Goal: Check status: Check status

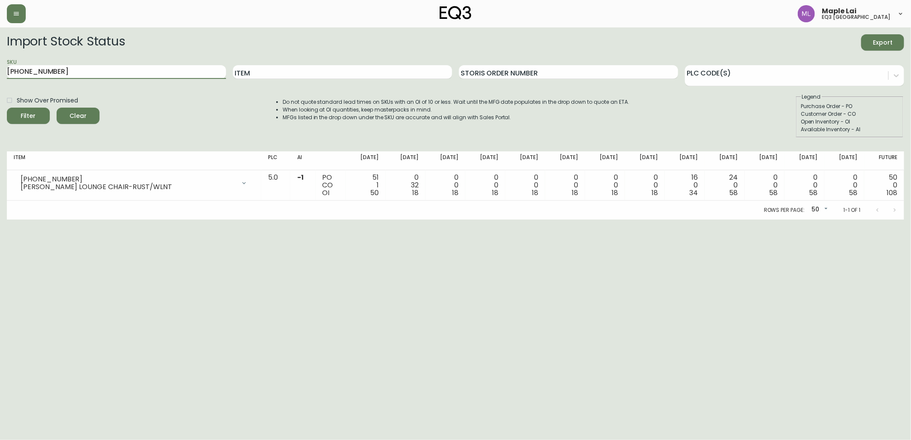
drag, startPoint x: 123, startPoint y: 72, endPoint x: 0, endPoint y: 85, distance: 123.3
click at [0, 85] on html "Maple Lai eq3 [GEOGRAPHIC_DATA] Import Stock Status Export SKU [PHONE_NUMBER] I…" at bounding box center [455, 110] width 911 height 220
paste input "20-980-4-A"
click at [7, 108] on button "Filter" at bounding box center [28, 116] width 43 height 16
drag, startPoint x: 125, startPoint y: 74, endPoint x: 0, endPoint y: 60, distance: 126.0
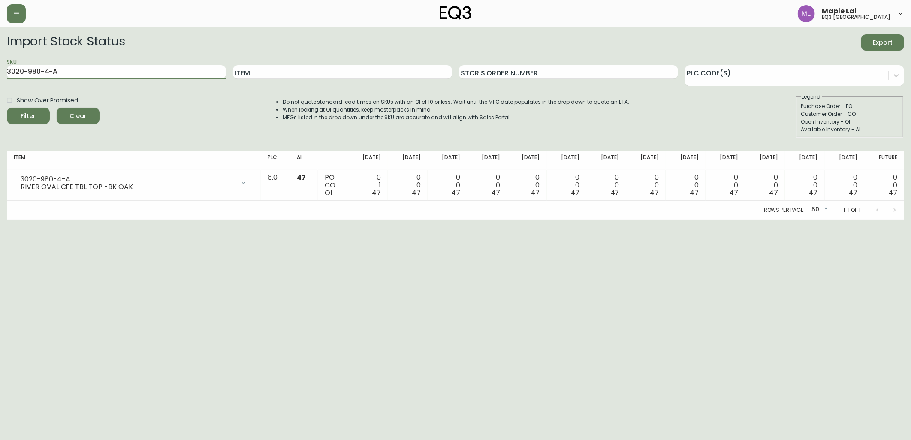
click at [0, 62] on html "Maple Lai eq3 [GEOGRAPHIC_DATA] Import Stock Status Export SKU 3020-980-4-A Ite…" at bounding box center [455, 110] width 911 height 220
paste input "0-B"
type input "3020-980-40-B"
click at [7, 108] on button "Filter" at bounding box center [28, 116] width 43 height 16
drag, startPoint x: 58, startPoint y: 253, endPoint x: 103, endPoint y: 147, distance: 115.1
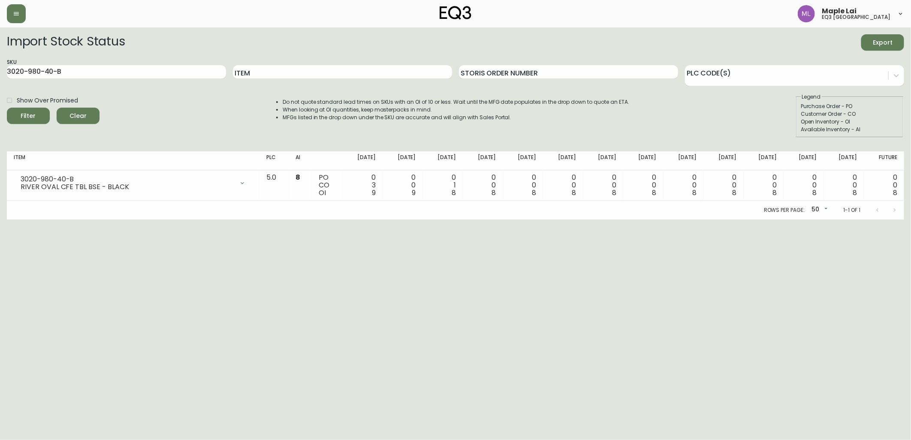
click at [58, 220] on html "Maple Lai eq3 [GEOGRAPHIC_DATA] Import Stock Status Export SKU 3020-980-40-B It…" at bounding box center [455, 110] width 911 height 220
